Goal: Transaction & Acquisition: Download file/media

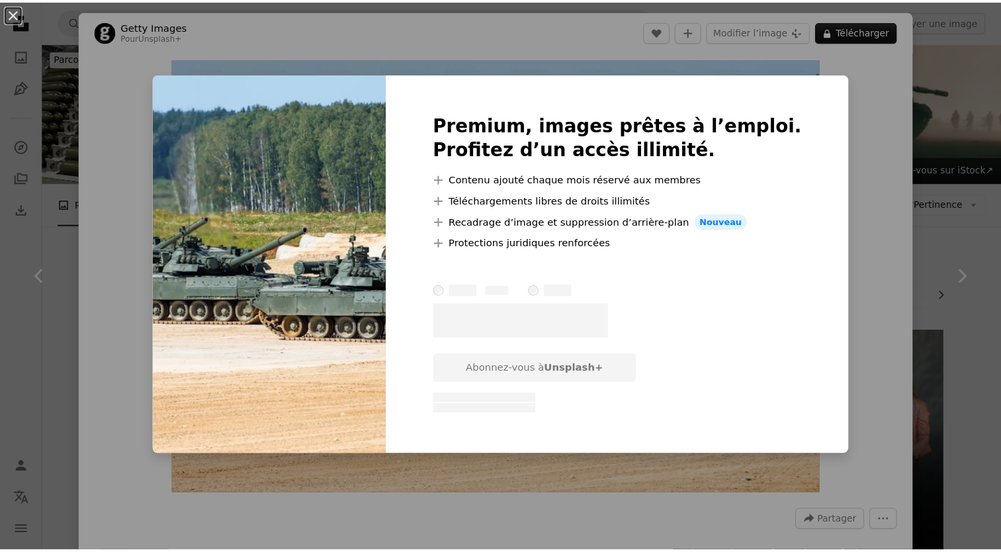
scroll to position [1786, 0]
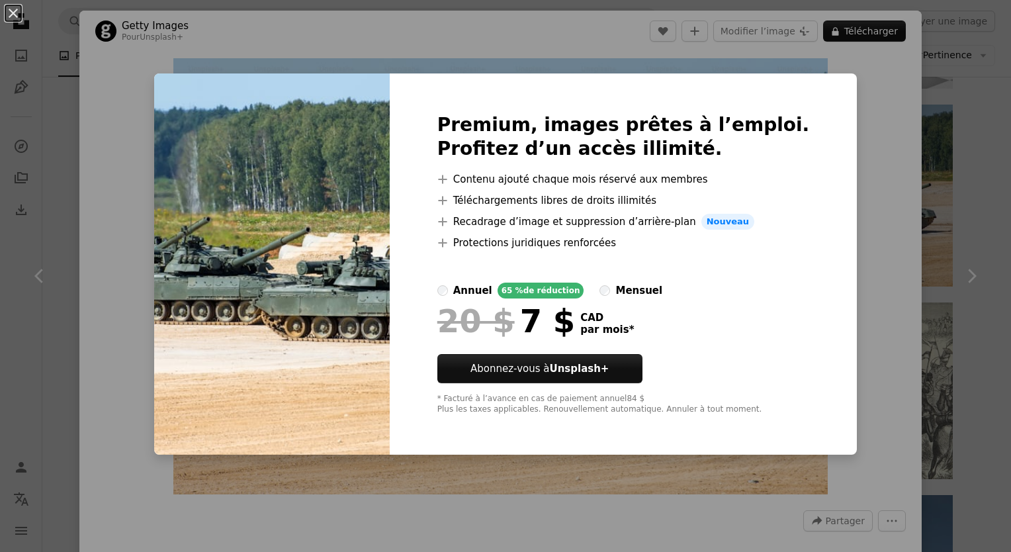
click at [878, 171] on div "An X shape Premium, images prêtes à l’emploi. Profitez d’un accès illimité. A p…" at bounding box center [505, 276] width 1011 height 552
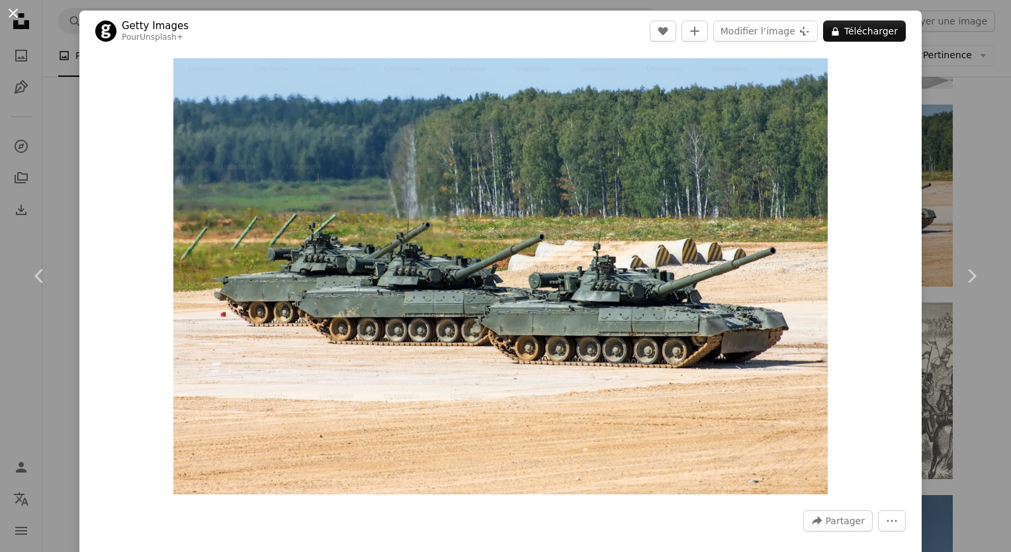
click at [17, 19] on button "An X shape" at bounding box center [13, 13] width 16 height 16
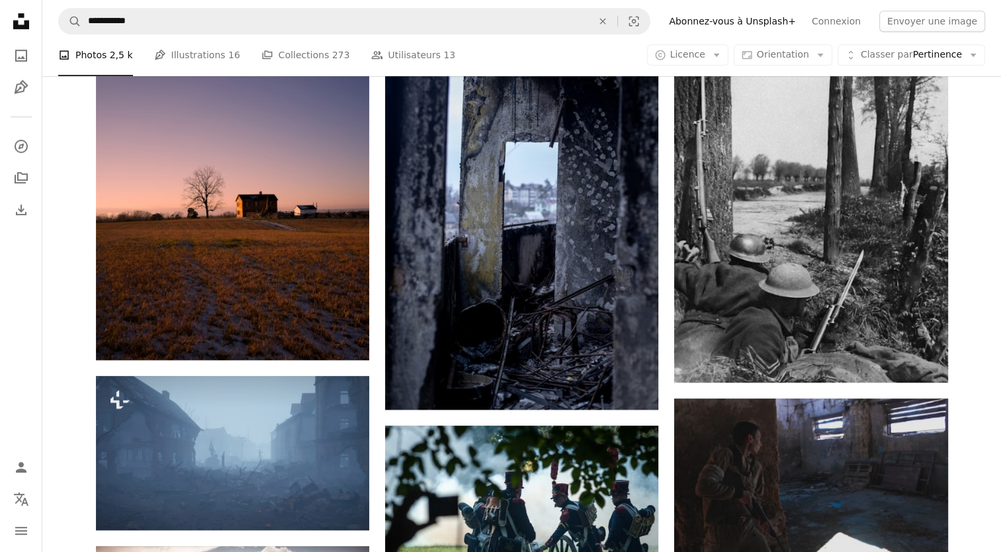
scroll to position [727, 0]
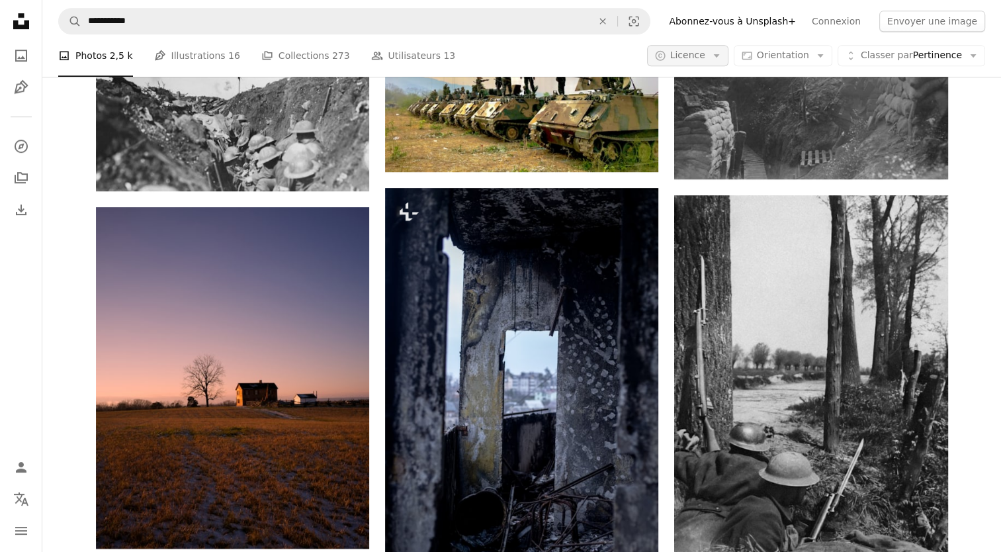
click at [705, 58] on span "Licence" at bounding box center [687, 55] width 35 height 11
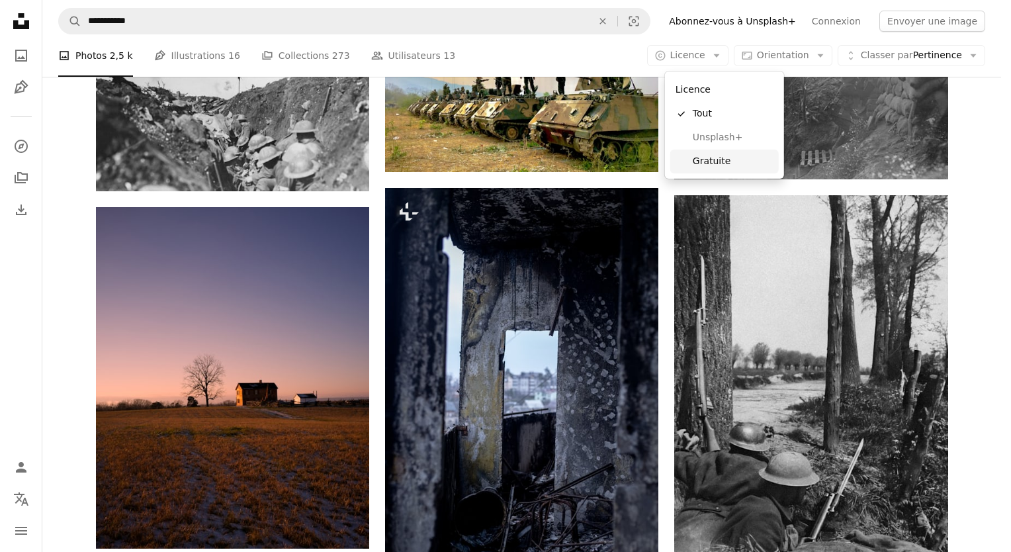
click at [718, 163] on span "Gratuite" at bounding box center [732, 161] width 81 height 13
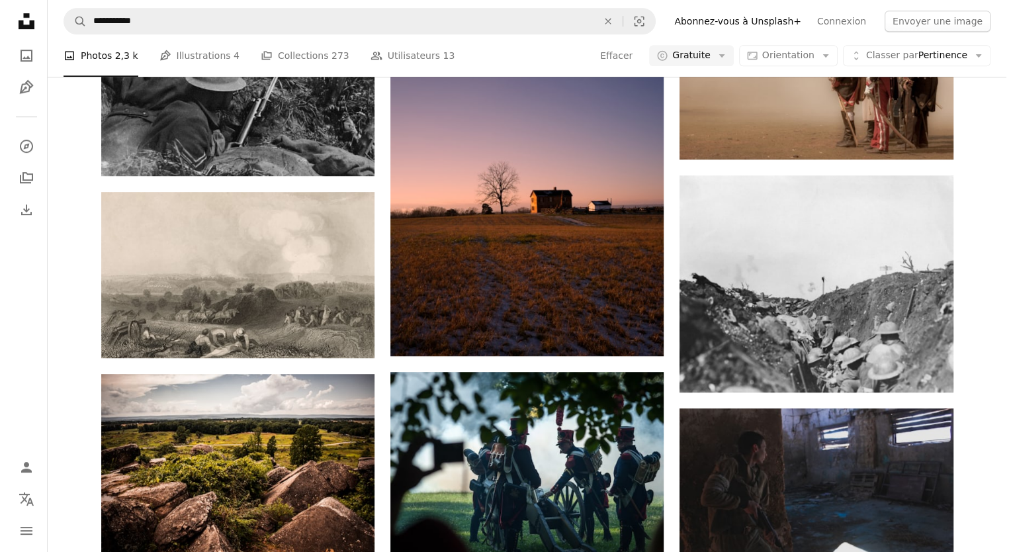
scroll to position [198, 0]
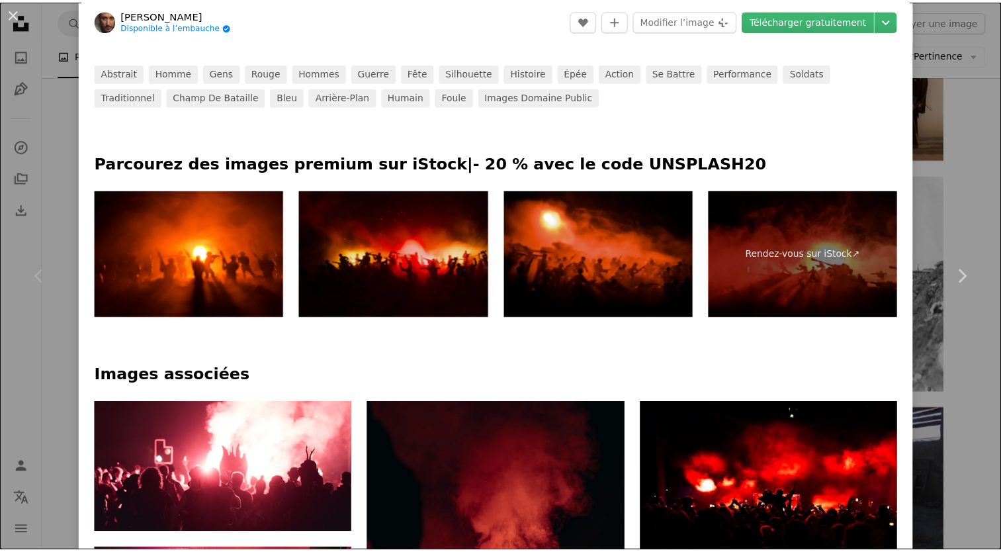
scroll to position [661, 0]
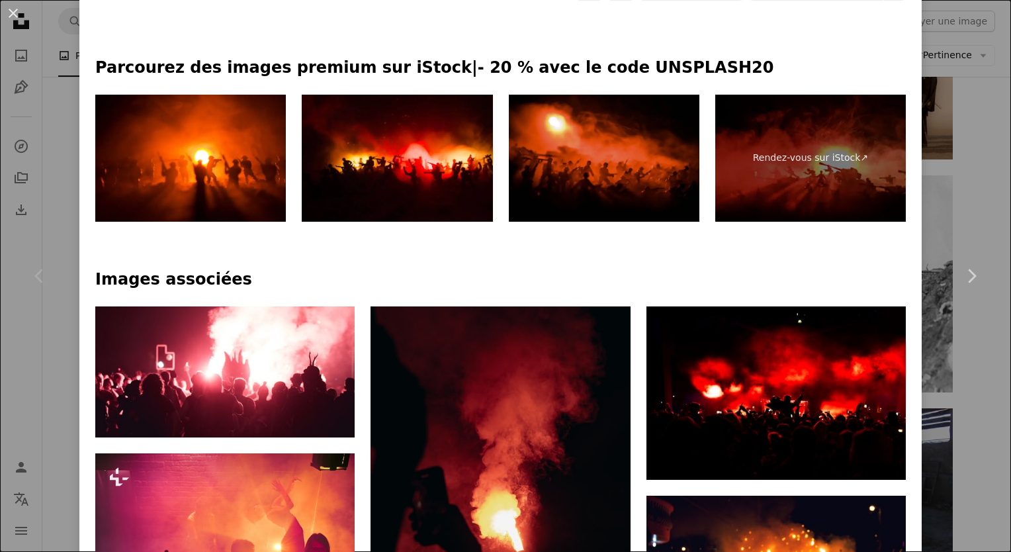
click at [13, 21] on button "An X shape" at bounding box center [13, 13] width 16 height 16
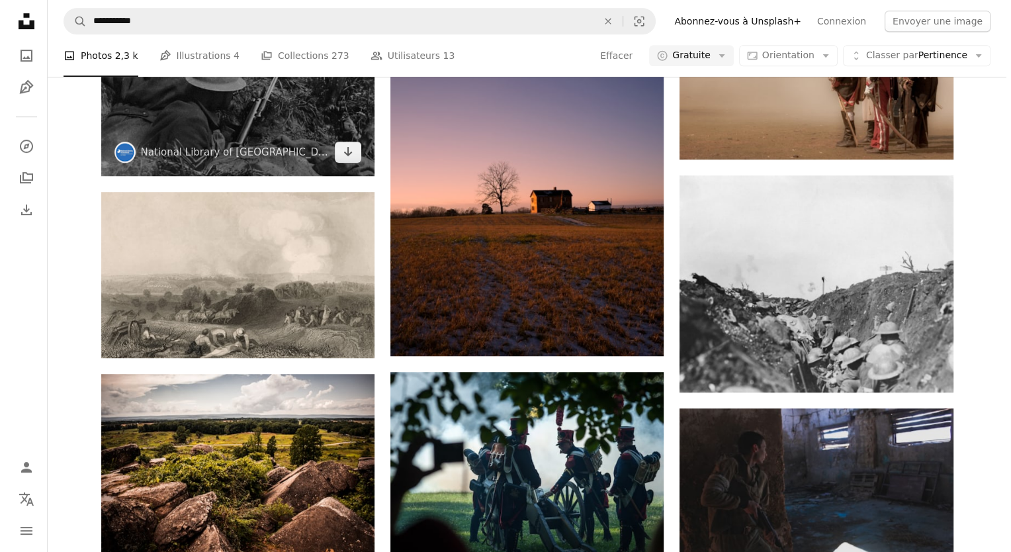
scroll to position [463, 0]
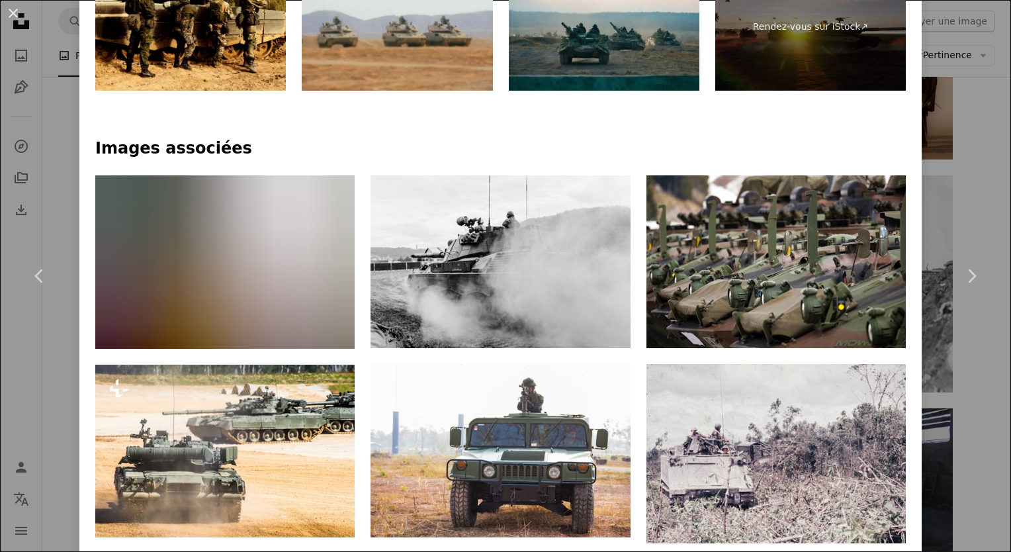
scroll to position [794, 0]
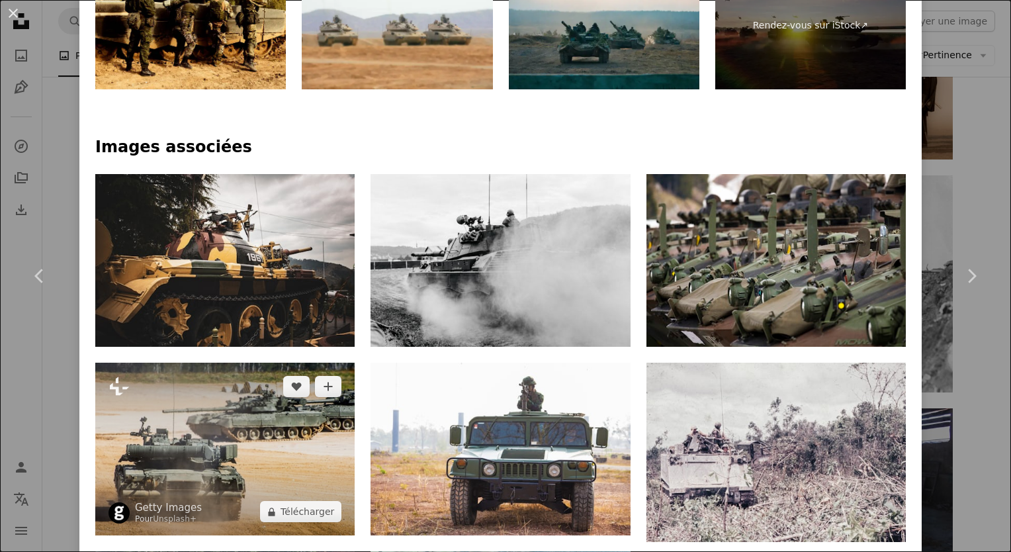
click at [271, 375] on img at bounding box center [224, 448] width 259 height 173
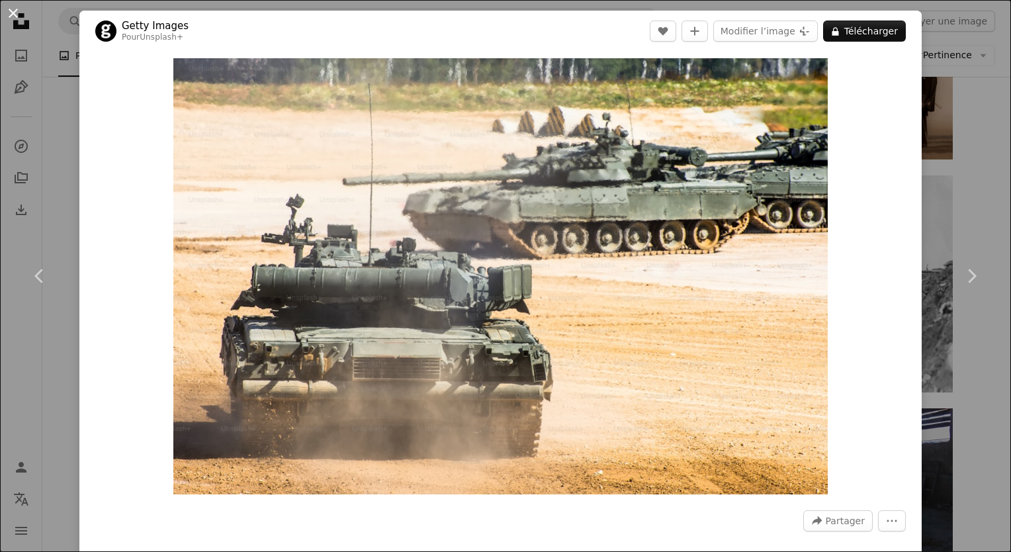
click at [14, 11] on button "An X shape" at bounding box center [13, 13] width 16 height 16
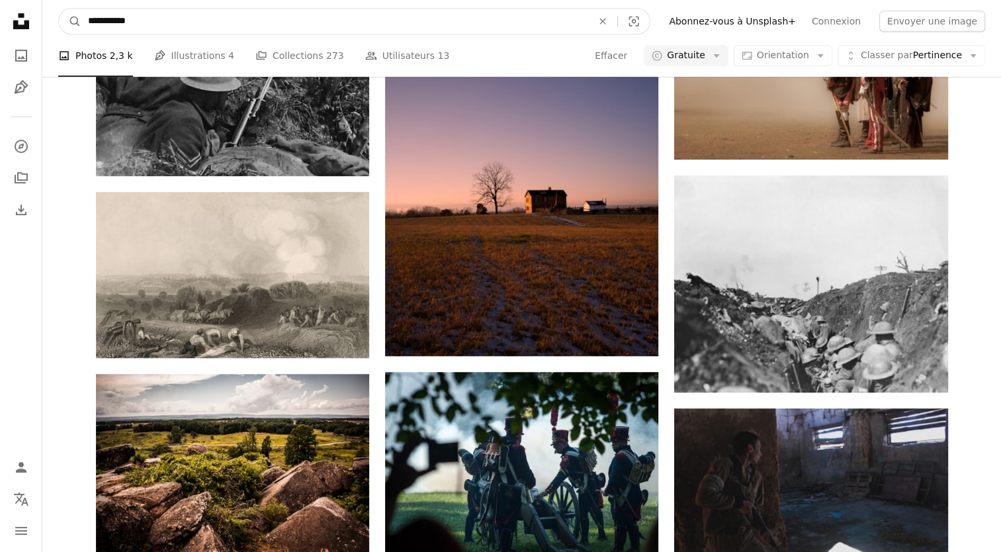
drag, startPoint x: 101, startPoint y: 33, endPoint x: 0, endPoint y: 53, distance: 102.5
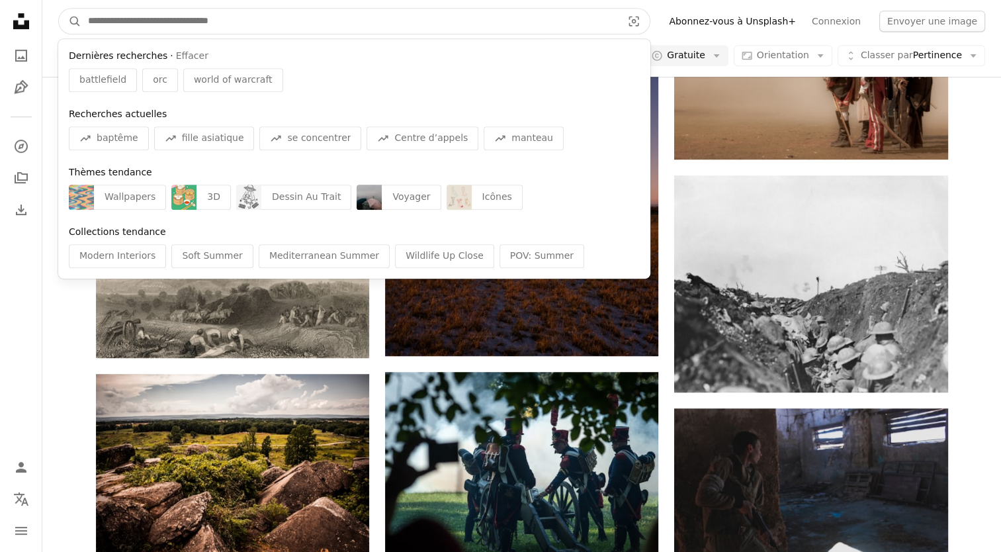
click at [59, 9] on button "A magnifying glass" at bounding box center [70, 21] width 22 height 25
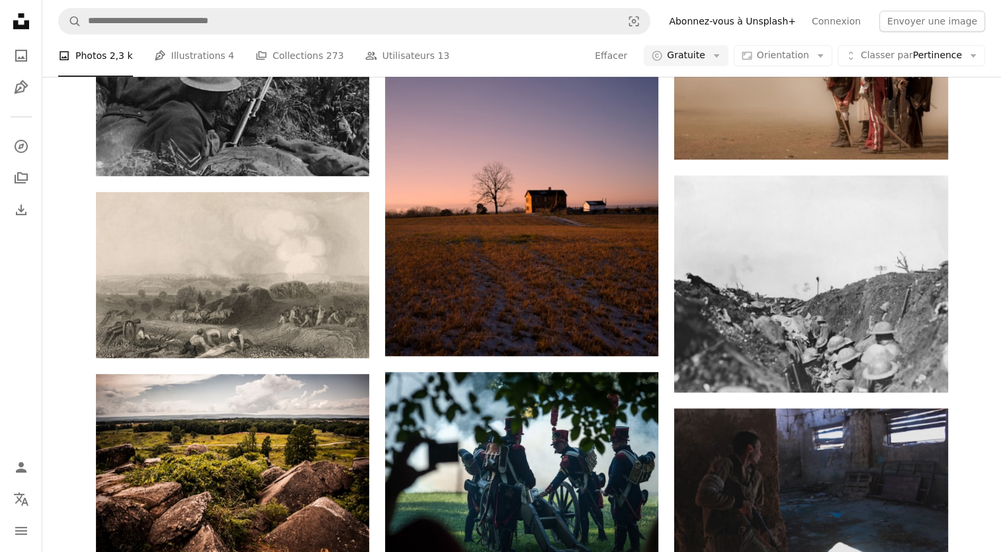
click at [30, 21] on icon "Unsplash logo Accueil Unsplash" at bounding box center [21, 21] width 26 height 26
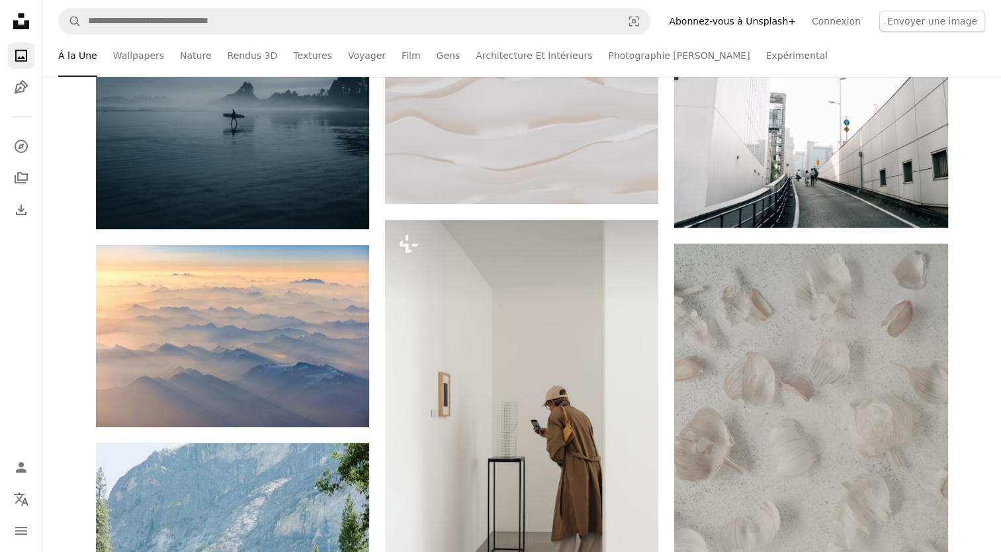
scroll to position [2645, 0]
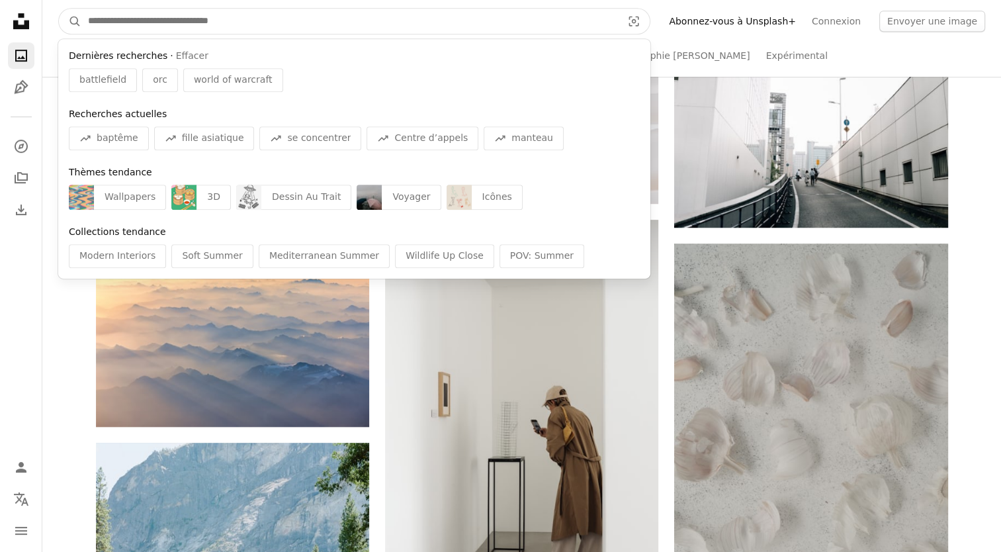
click at [222, 20] on input "Rechercher des visuels sur tout le site" at bounding box center [349, 21] width 536 height 25
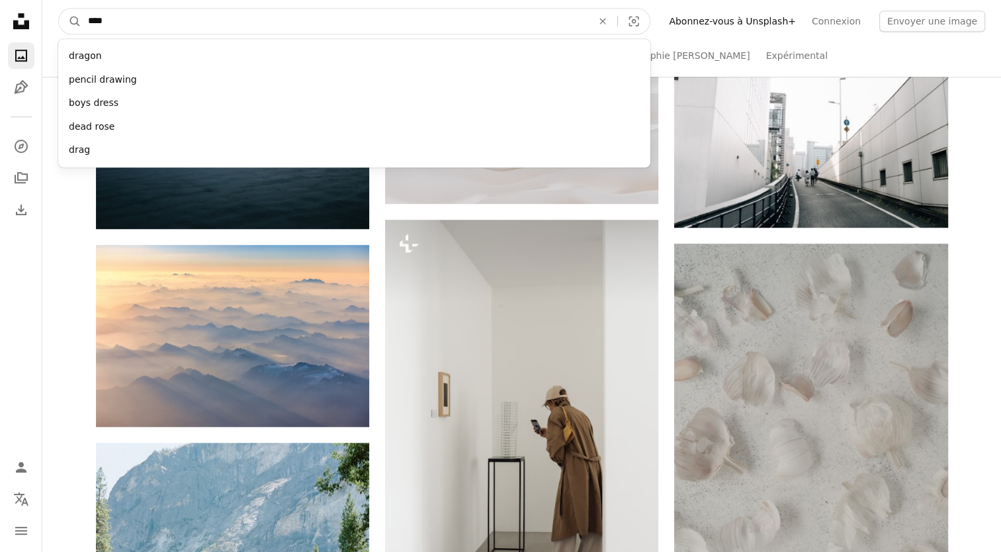
type input "*****"
click button "A magnifying glass" at bounding box center [70, 21] width 22 height 25
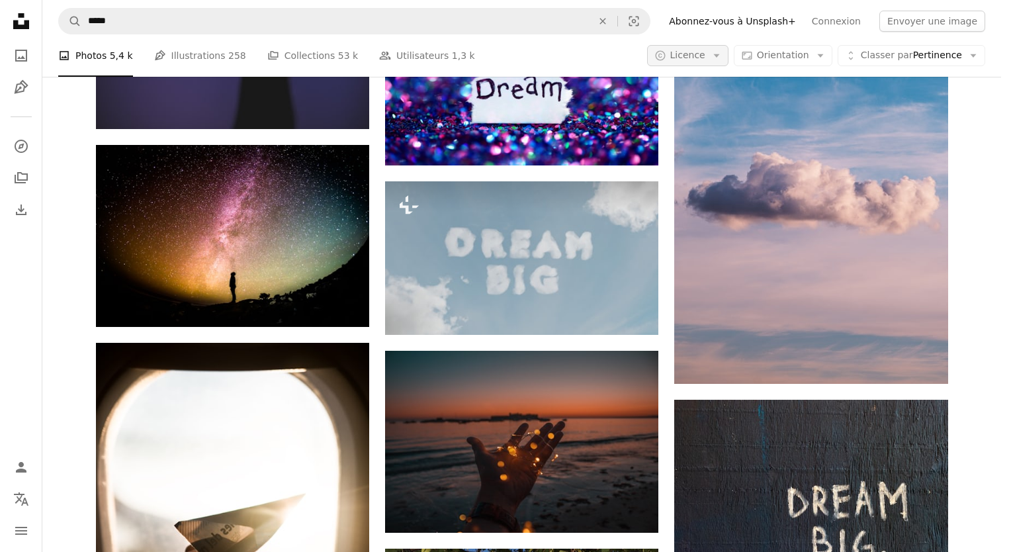
click at [704, 60] on span "Licence" at bounding box center [687, 55] width 35 height 11
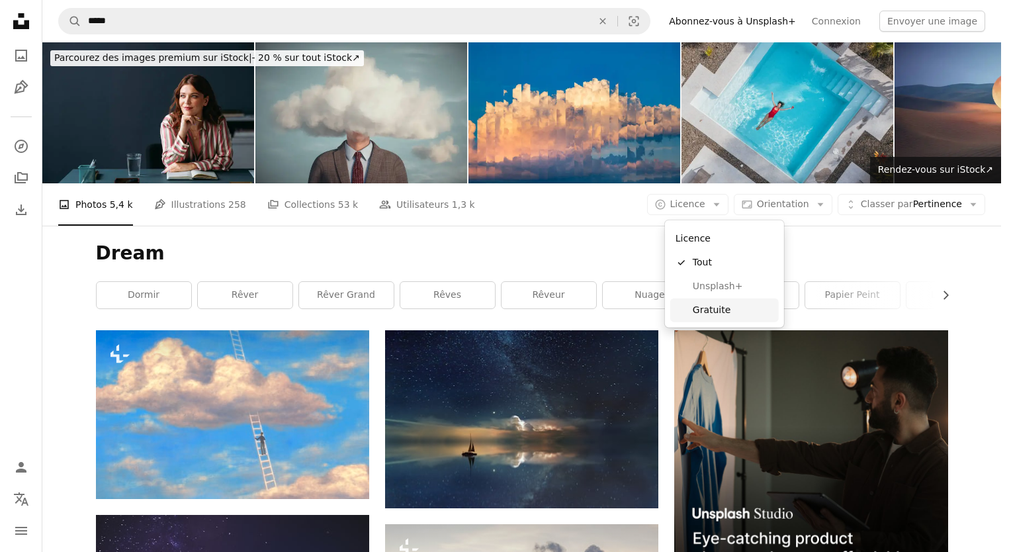
click at [724, 305] on span "Gratuite" at bounding box center [732, 310] width 81 height 13
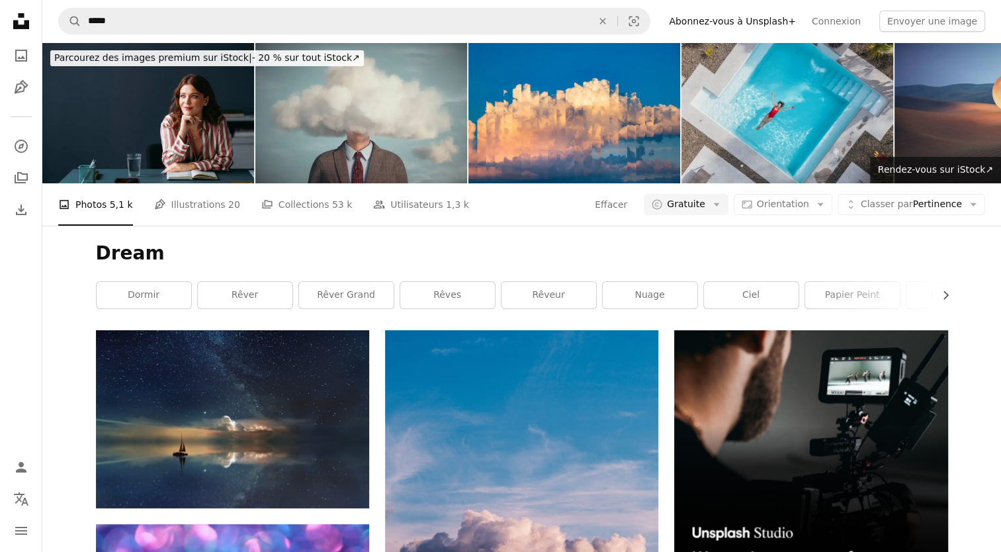
scroll to position [66, 0]
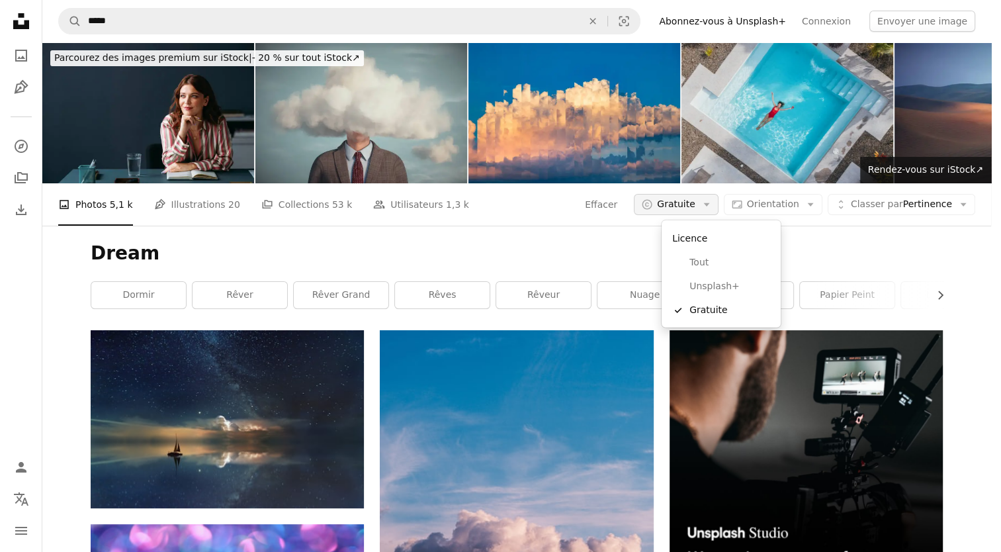
click at [690, 198] on span "Gratuite" at bounding box center [676, 204] width 38 height 13
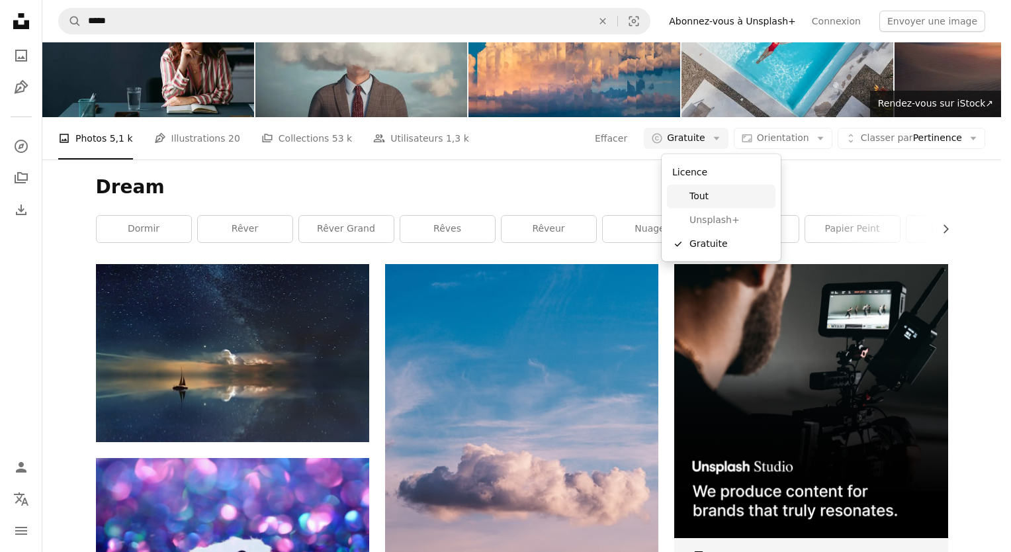
click at [693, 198] on span "Tout" at bounding box center [729, 196] width 81 height 13
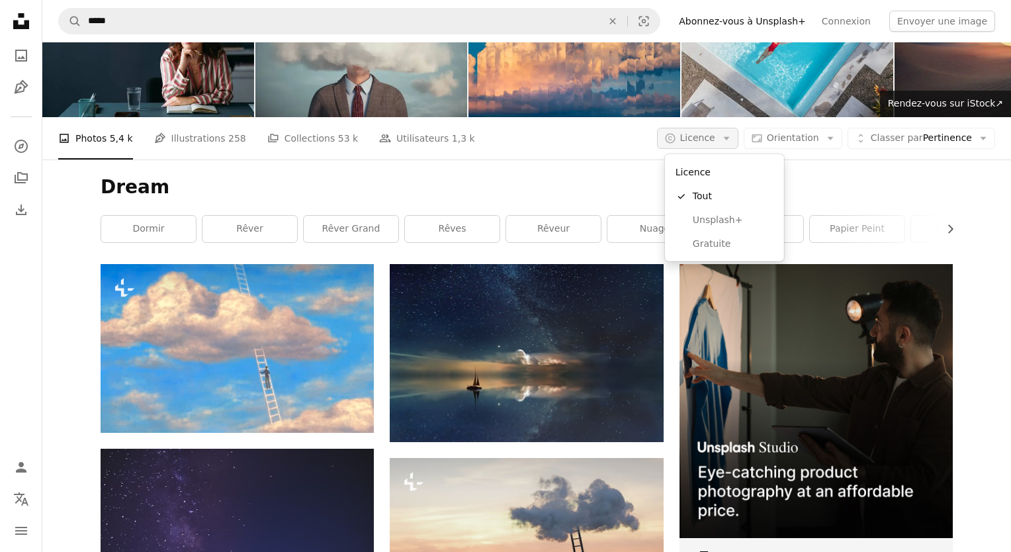
click at [710, 143] on span "Licence" at bounding box center [697, 137] width 35 height 11
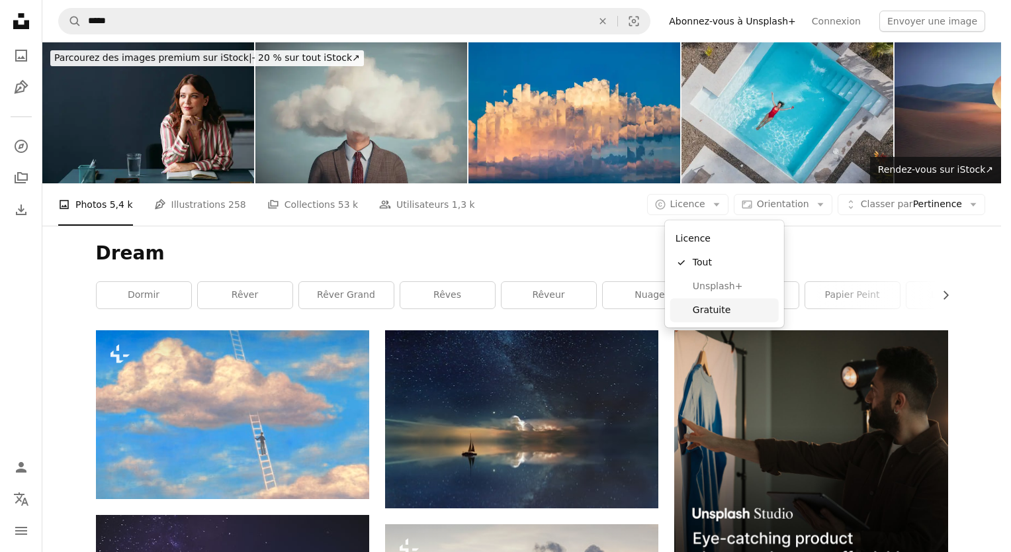
click at [725, 302] on link "Gratuite" at bounding box center [724, 310] width 108 height 24
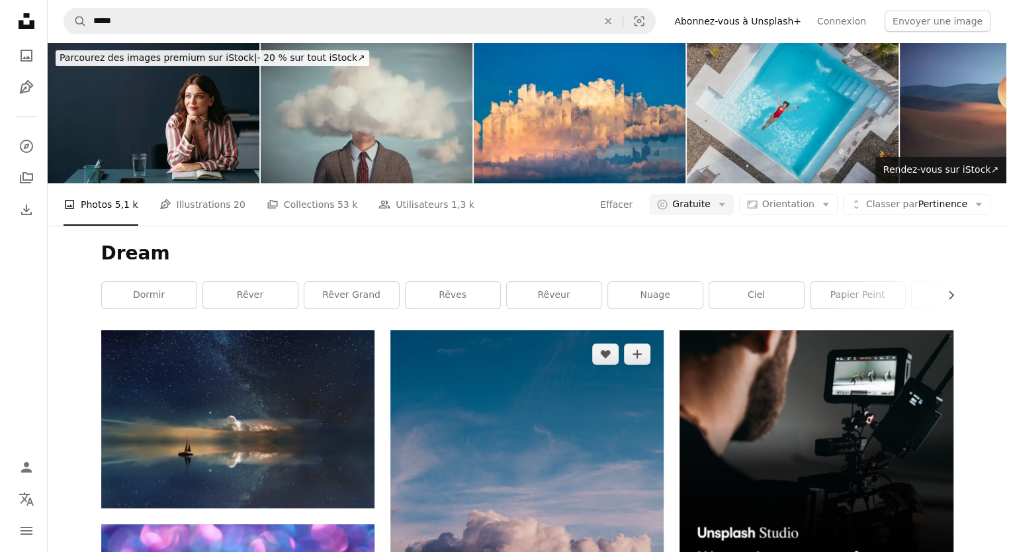
scroll to position [397, 0]
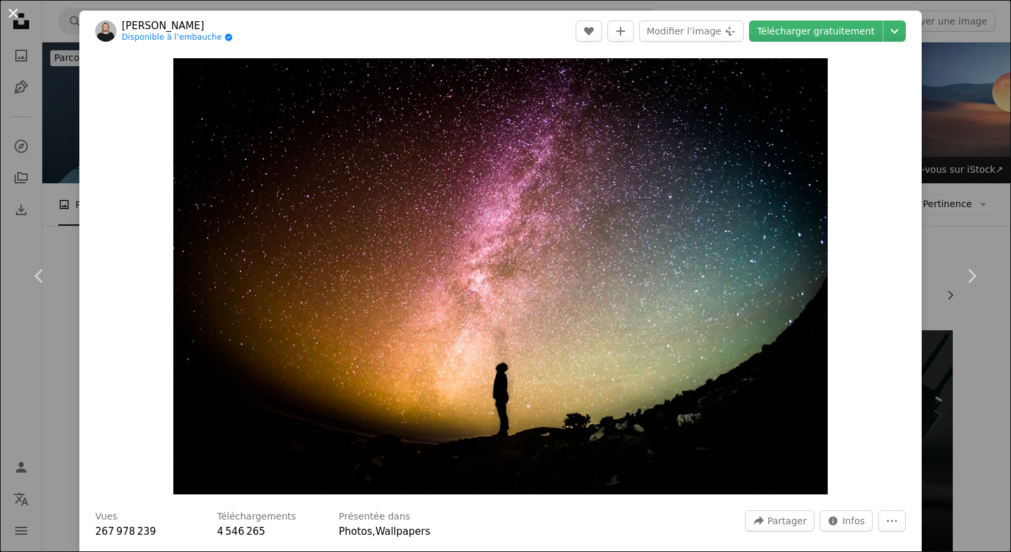
click at [21, 16] on button "An X shape" at bounding box center [13, 13] width 16 height 16
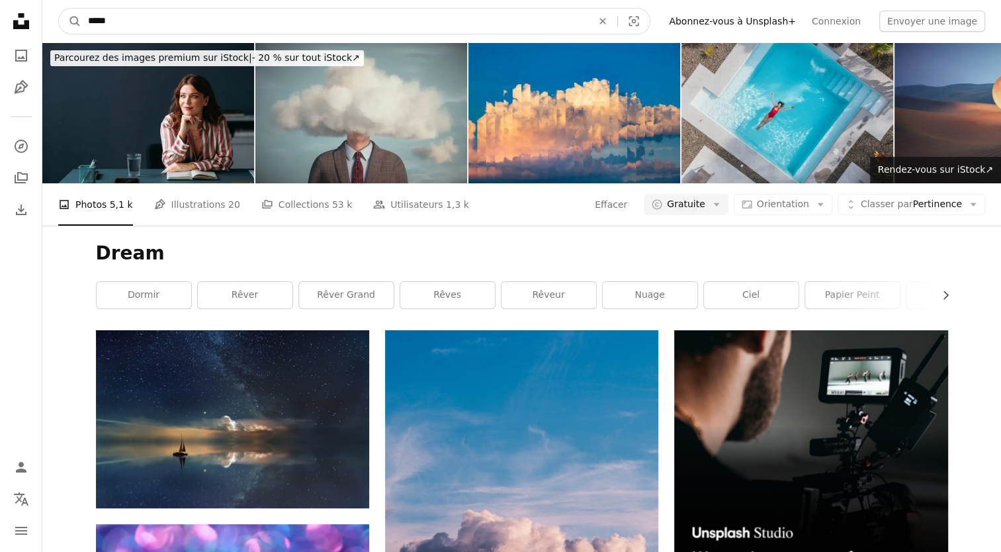
click at [166, 18] on input "*****" at bounding box center [334, 21] width 507 height 25
type input "**********"
click at [59, 9] on button "A magnifying glass" at bounding box center [70, 21] width 22 height 25
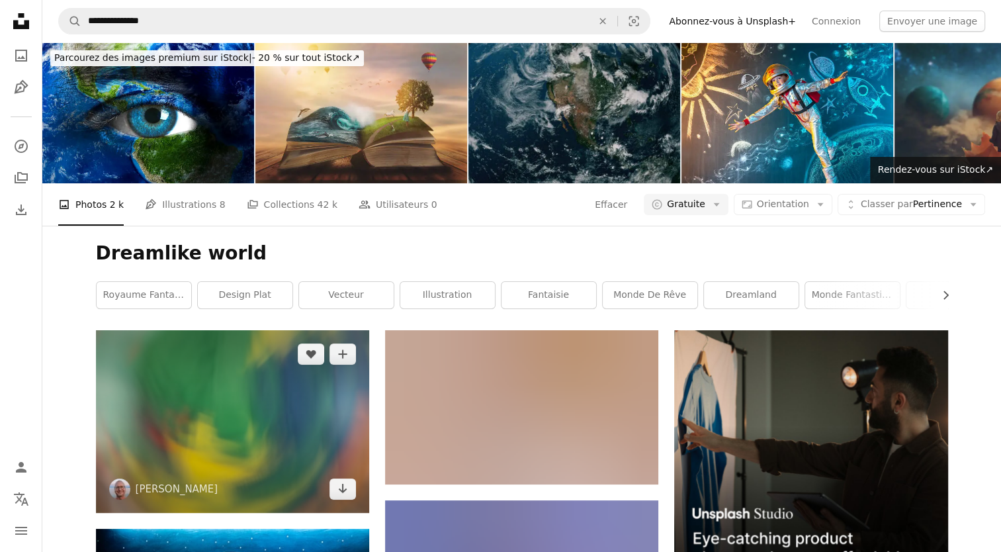
scroll to position [595, 0]
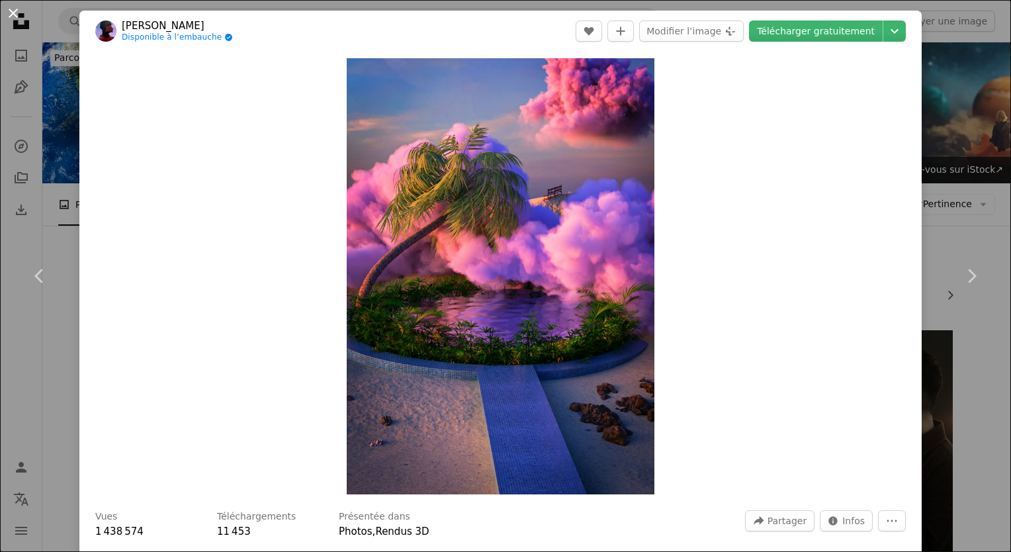
click at [11, 17] on button "An X shape" at bounding box center [13, 13] width 16 height 16
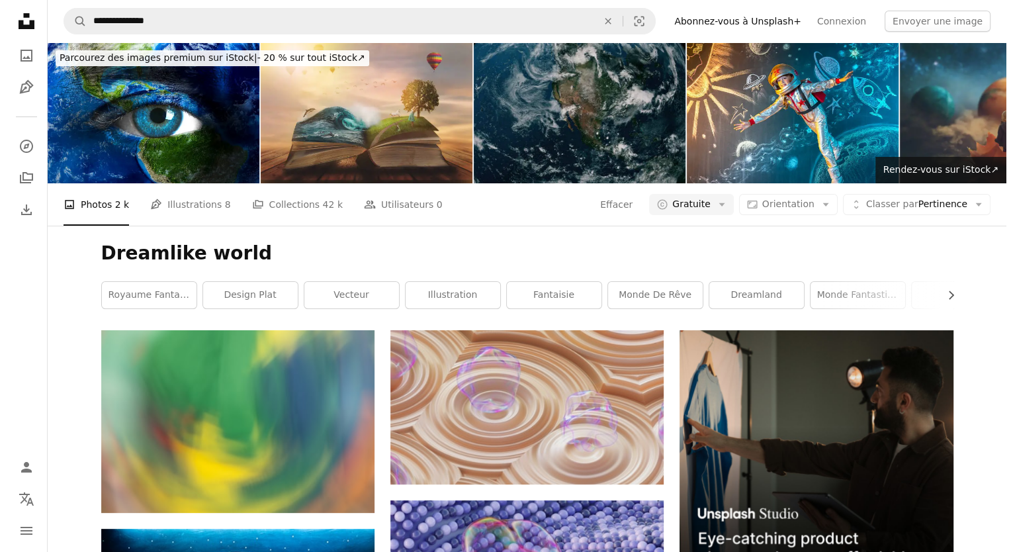
scroll to position [198, 0]
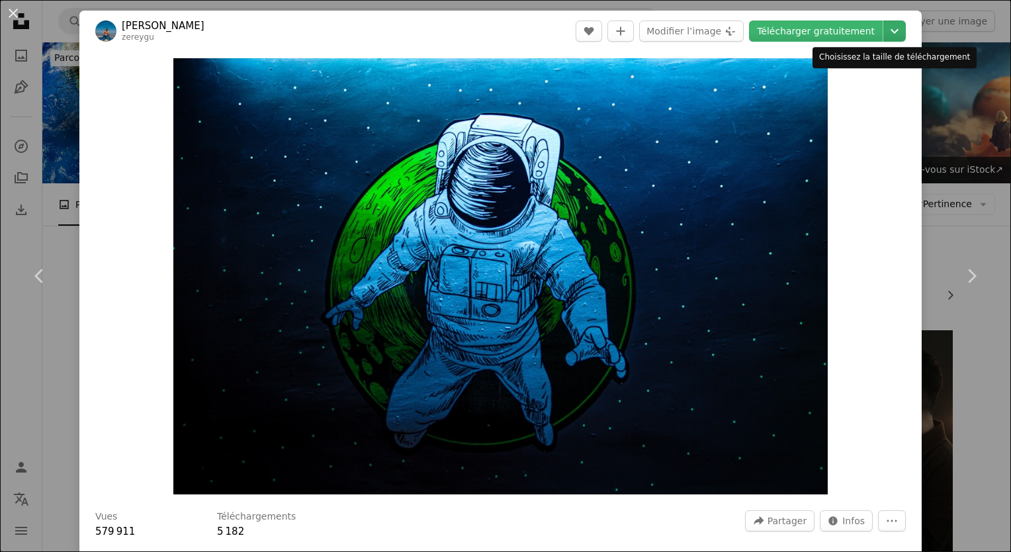
click at [884, 32] on icon "Chevron down" at bounding box center [894, 31] width 21 height 16
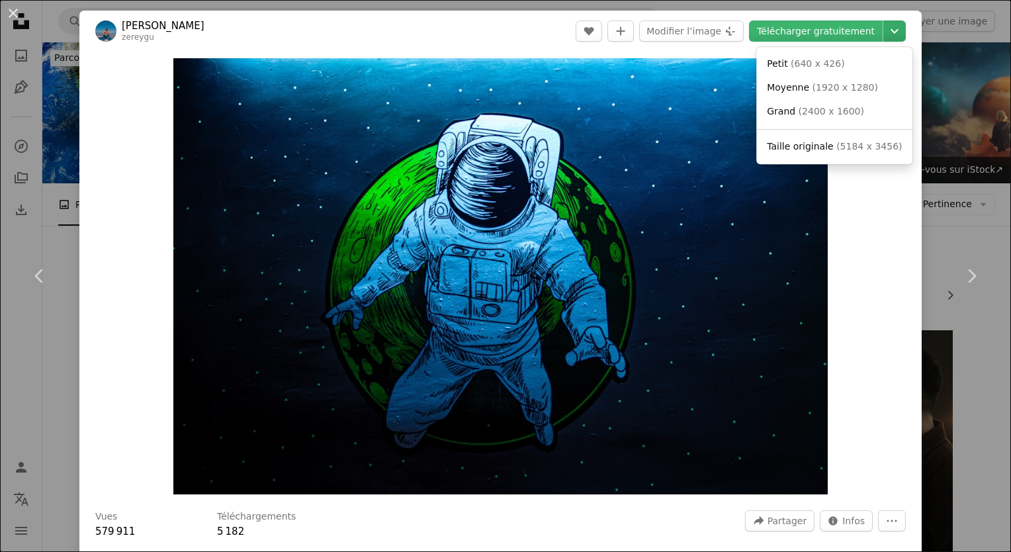
click at [884, 32] on icon "Chevron down" at bounding box center [894, 31] width 21 height 16
click at [887, 30] on icon "Chevron down" at bounding box center [894, 31] width 21 height 16
click at [845, 83] on span "( 1920 x 1280 )" at bounding box center [844, 87] width 65 height 11
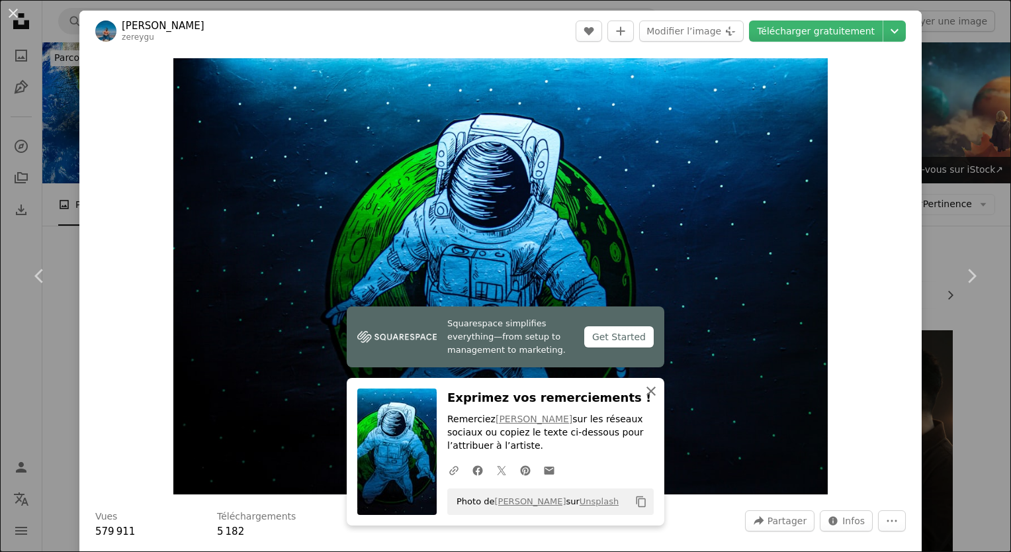
click at [649, 388] on icon "An X shape" at bounding box center [651, 391] width 16 height 16
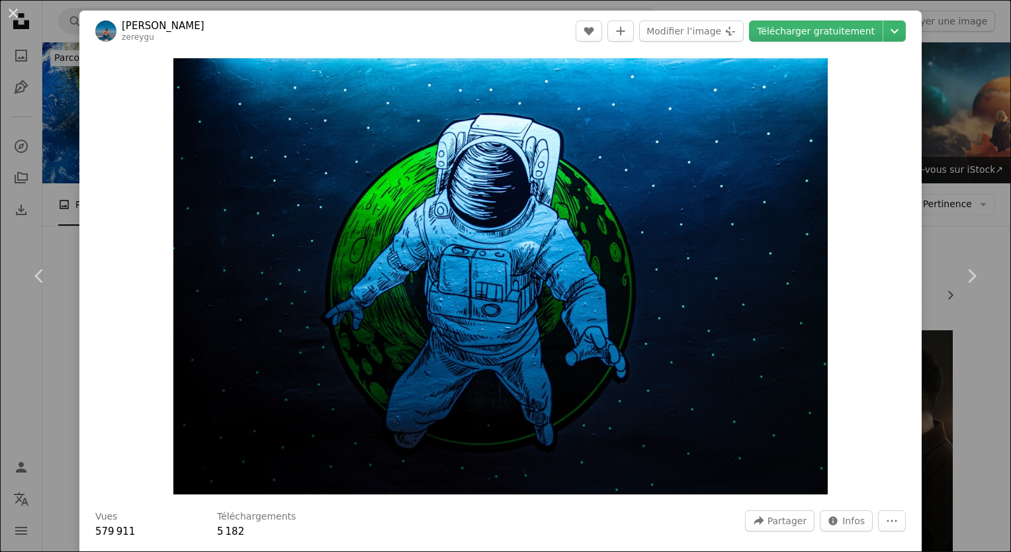
click at [649, 396] on icon "An X shape" at bounding box center [651, 404] width 16 height 16
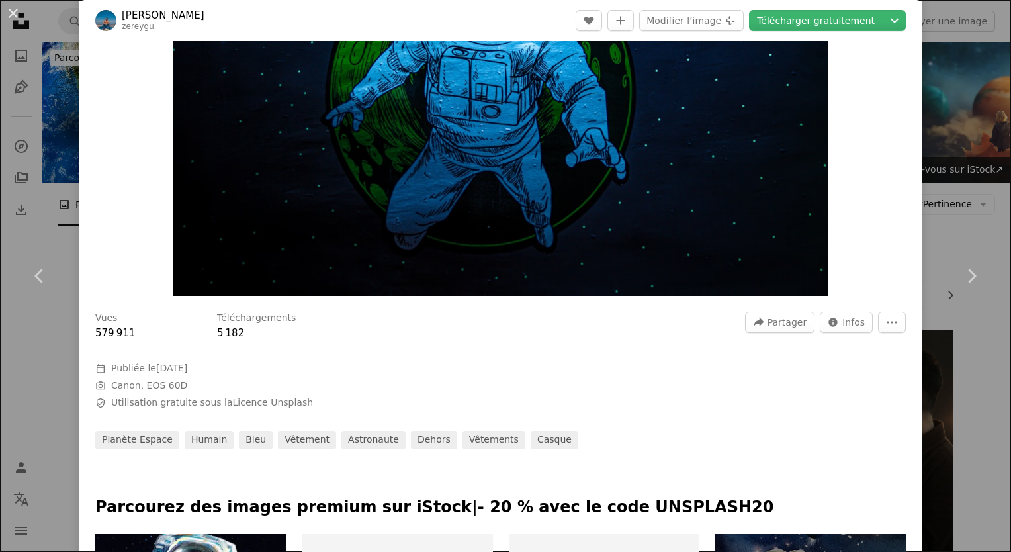
scroll to position [132, 0]
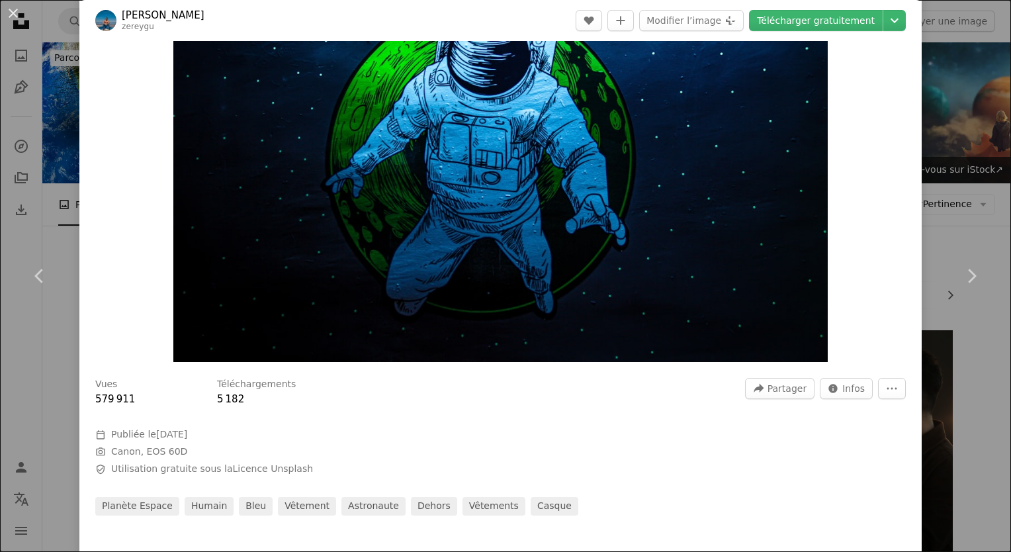
click at [591, 393] on div "Vues 579 911 Téléchargements 5 182 A forward-right arrow Partager Info icon Inf…" at bounding box center [500, 392] width 810 height 29
click at [886, 390] on icon "More Actions" at bounding box center [892, 388] width 12 height 12
click at [846, 390] on span "Infos" at bounding box center [853, 388] width 22 height 20
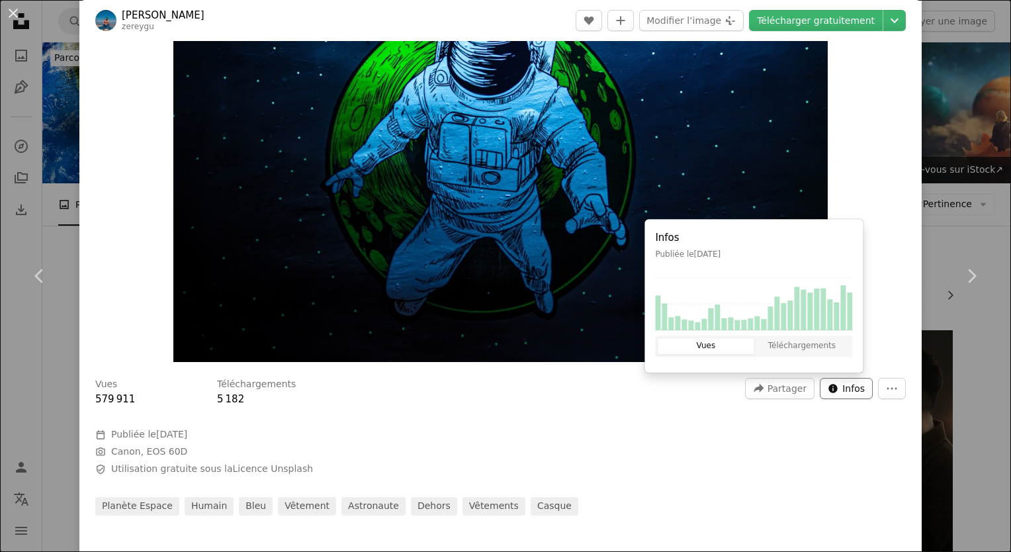
click at [842, 391] on span "Infos" at bounding box center [853, 388] width 22 height 20
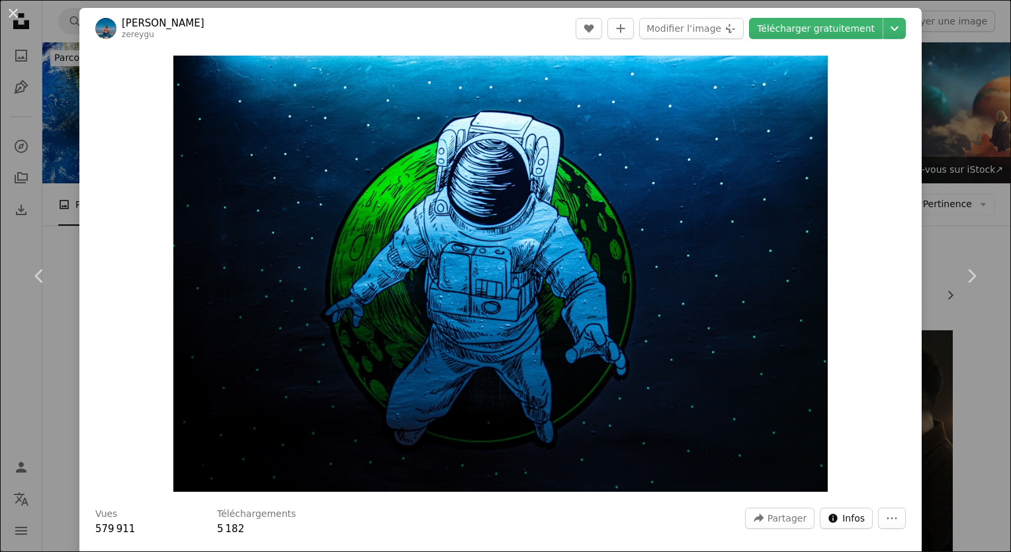
scroll to position [0, 0]
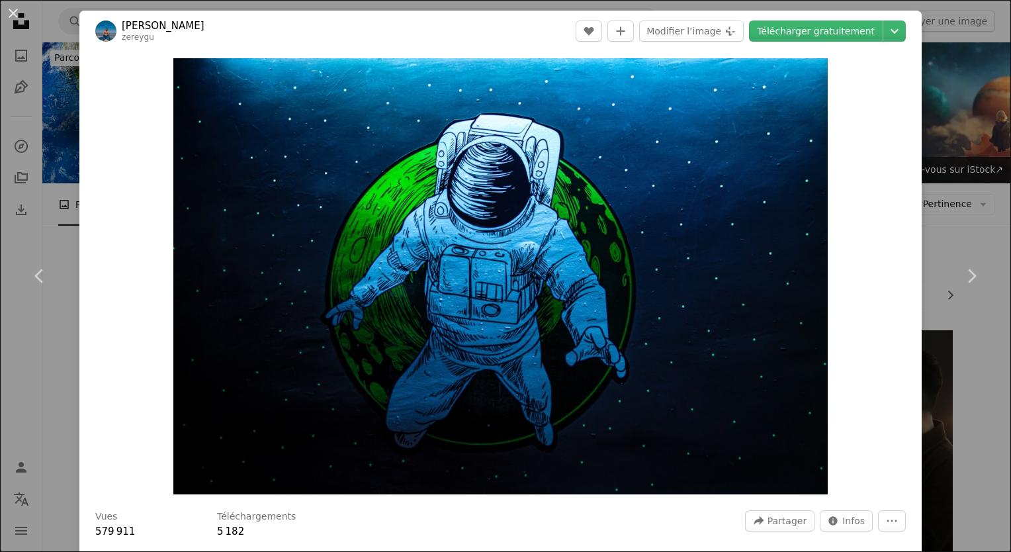
drag, startPoint x: 485, startPoint y: 233, endPoint x: 850, endPoint y: 170, distance: 369.9
click at [850, 170] on div "Zoom in" at bounding box center [500, 276] width 842 height 449
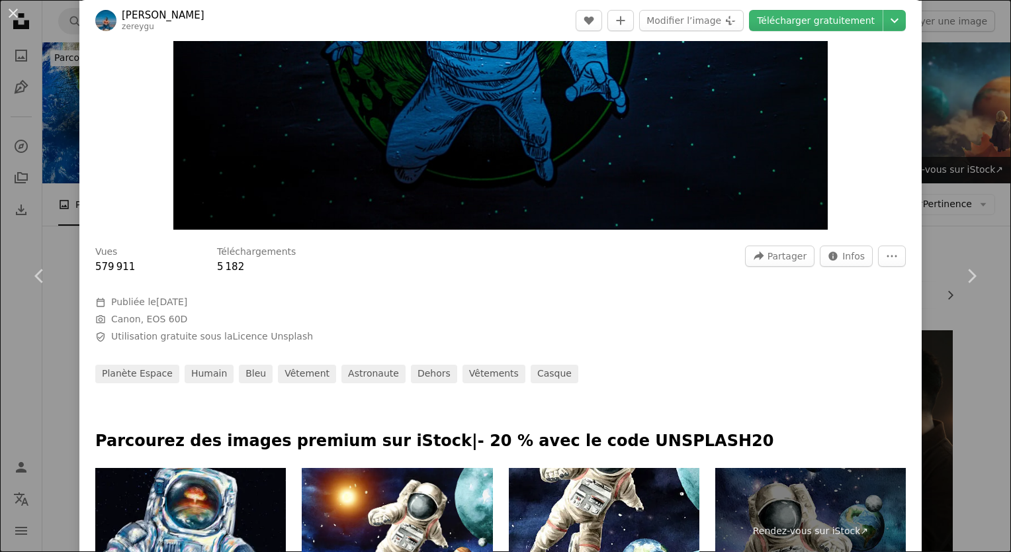
scroll to position [265, 0]
click at [756, 256] on icon "Partager cette image" at bounding box center [758, 255] width 10 height 9
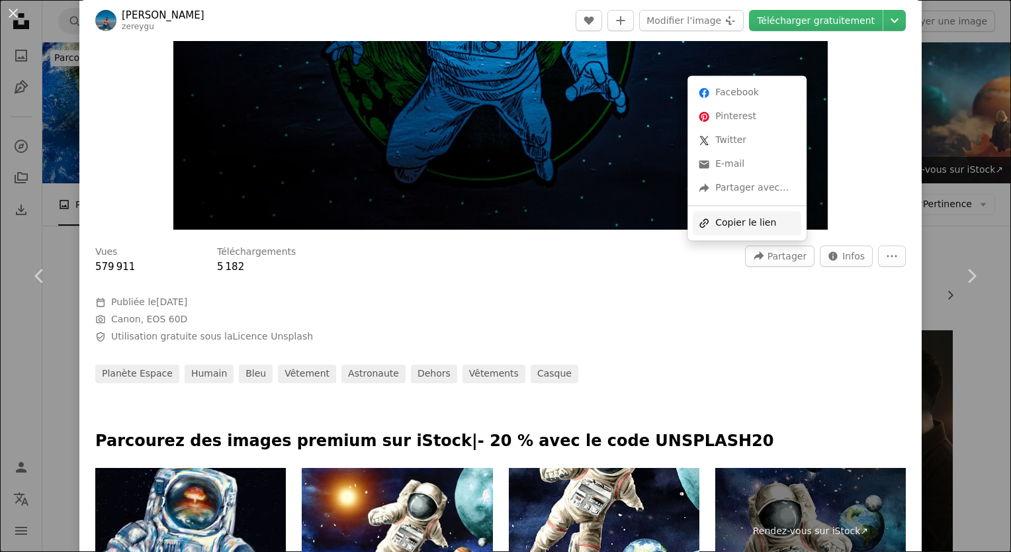
click at [747, 221] on div "A URL sharing icon (chains) Copier le lien" at bounding box center [746, 223] width 108 height 24
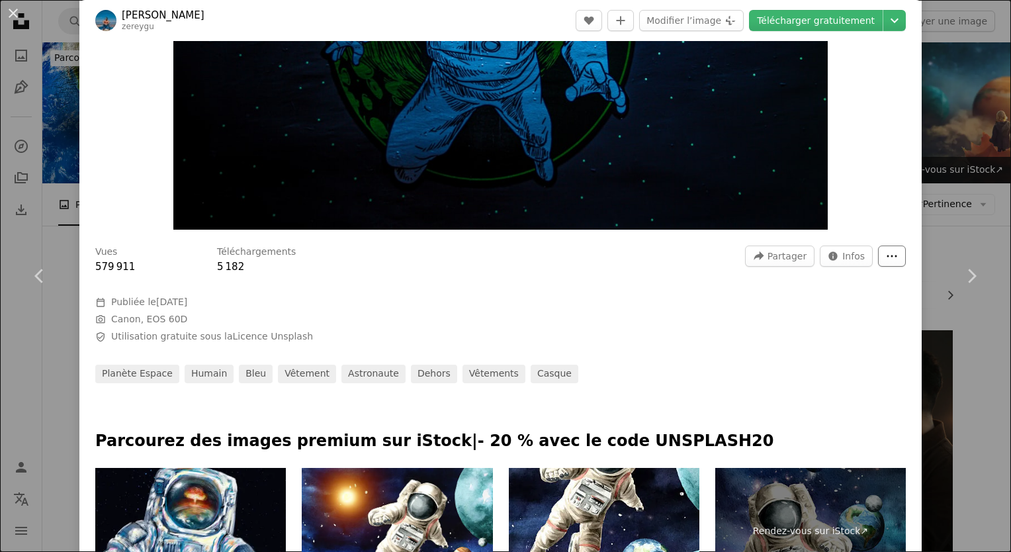
click at [878, 252] on button "More Actions" at bounding box center [892, 255] width 28 height 21
